Goal: Task Accomplishment & Management: Manage account settings

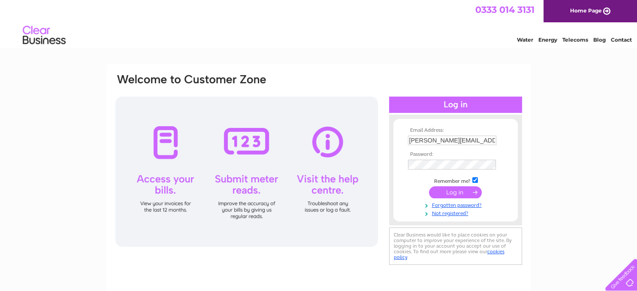
click at [460, 195] on input "submit" at bounding box center [455, 192] width 53 height 12
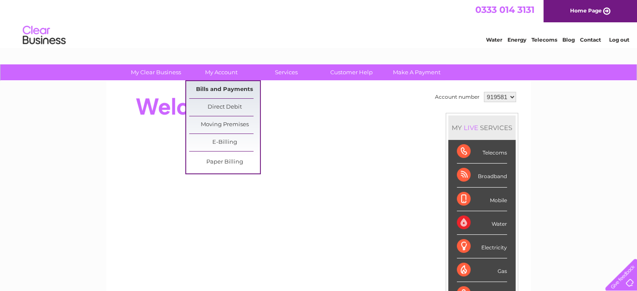
click at [224, 87] on link "Bills and Payments" at bounding box center [224, 89] width 71 height 17
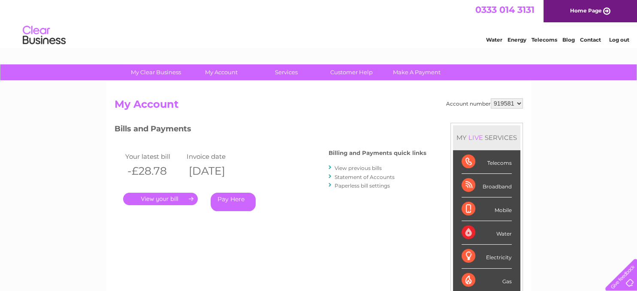
click at [491, 98] on select "919581 919582" at bounding box center [507, 103] width 32 height 10
select select "919582"
click option "919582" at bounding box center [0, 0] width 0 height 0
click at [162, 195] on link "." at bounding box center [160, 199] width 75 height 12
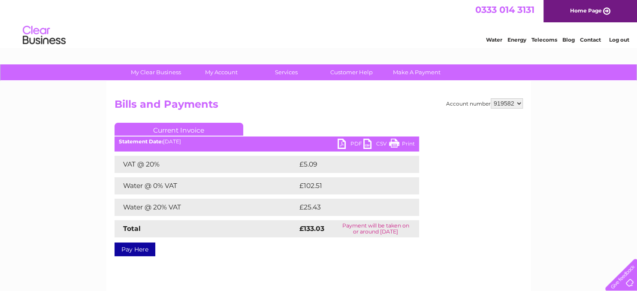
click at [354, 145] on link "PDF" at bounding box center [351, 145] width 26 height 12
click at [619, 43] on link "Log out" at bounding box center [619, 39] width 20 height 6
